Goal: Check status

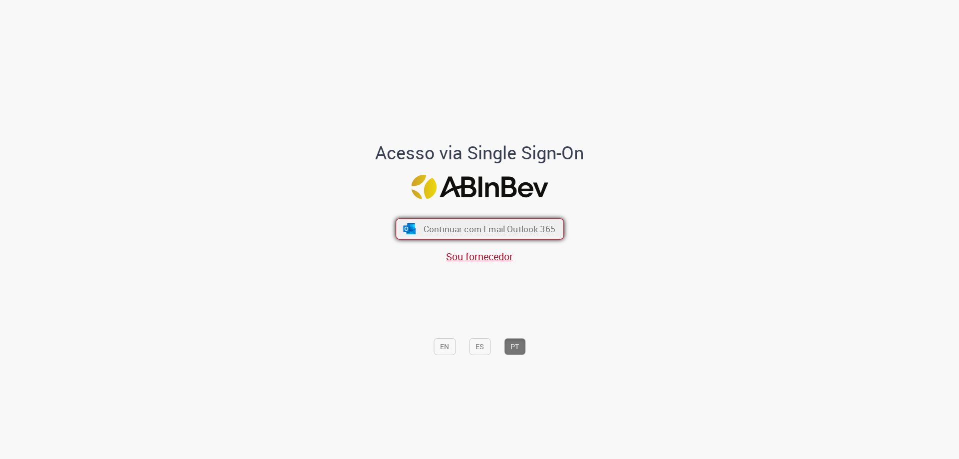
click at [497, 229] on span "Continuar com Email Outlook 365" at bounding box center [489, 228] width 132 height 11
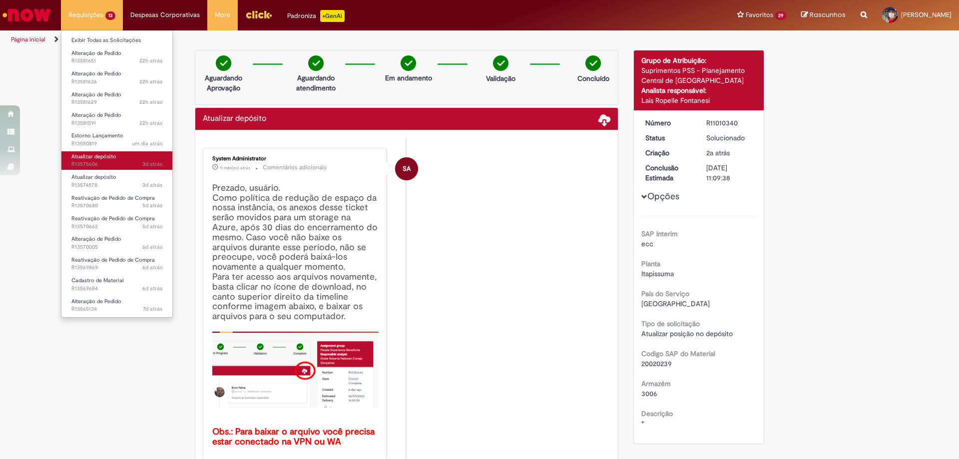
click at [98, 158] on span "Atualizar depósito" at bounding box center [93, 156] width 45 height 7
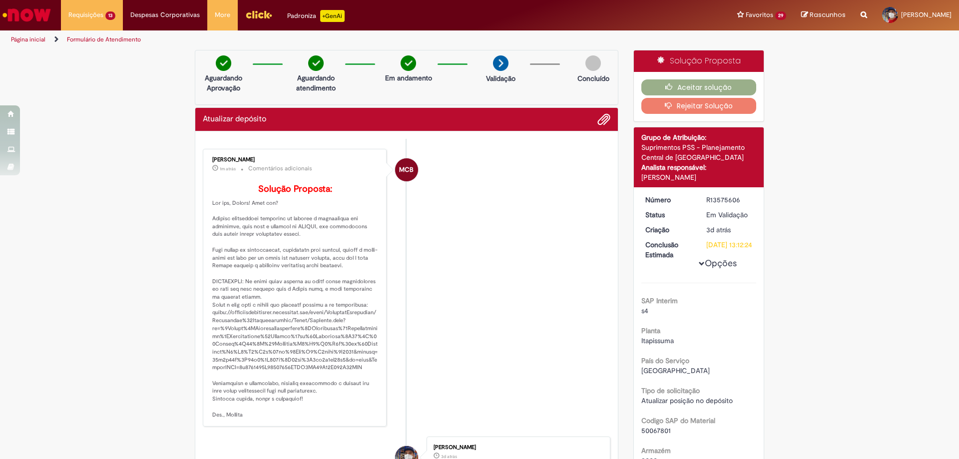
scroll to position [100, 0]
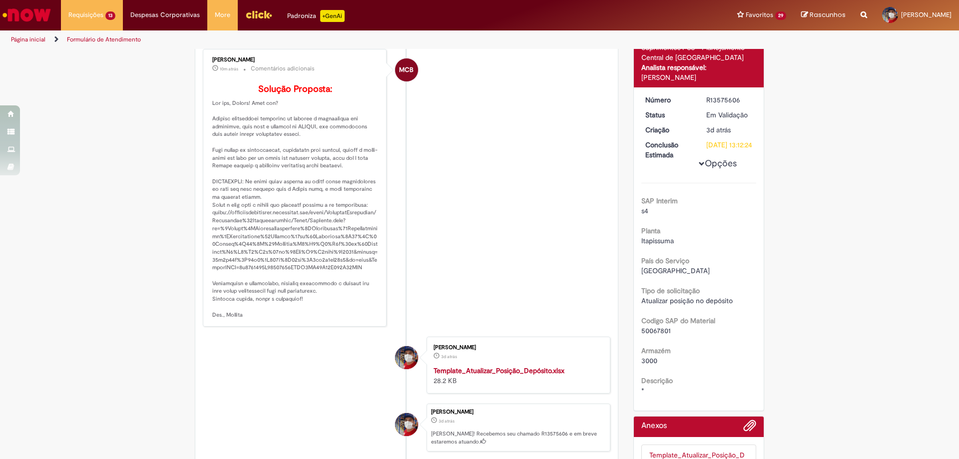
drag, startPoint x: 184, startPoint y: 281, endPoint x: 294, endPoint y: 212, distance: 130.2
click at [187, 280] on div "Verificar Código de Barras Aguardando Aprovação Aguardando atendimento Em andam…" at bounding box center [406, 232] width 439 height 565
click at [329, 361] on li "Marcos Antonio Felipe De Melo 3d atrás 3 dias atrás Template_Atualizar_Posição_…" at bounding box center [407, 365] width 408 height 57
click at [508, 268] on li "MCB Mariane Cega Bianchessi 10m atrás 10 minutos atrás Comentários adicionais S…" at bounding box center [407, 188] width 408 height 278
